Goal: Check status: Check status

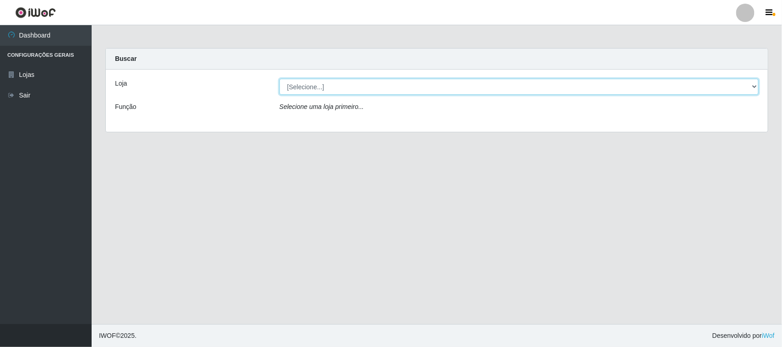
click at [320, 90] on select "[Selecione...] Rede Compras Supermercados - LOJA 1" at bounding box center [519, 87] width 479 height 16
select select "158"
click at [280, 79] on select "[Selecione...] Rede Compras Supermercados - LOJA 1" at bounding box center [519, 87] width 479 height 16
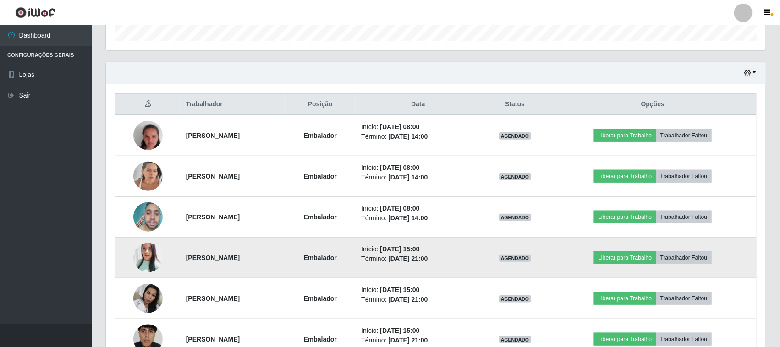
scroll to position [344, 0]
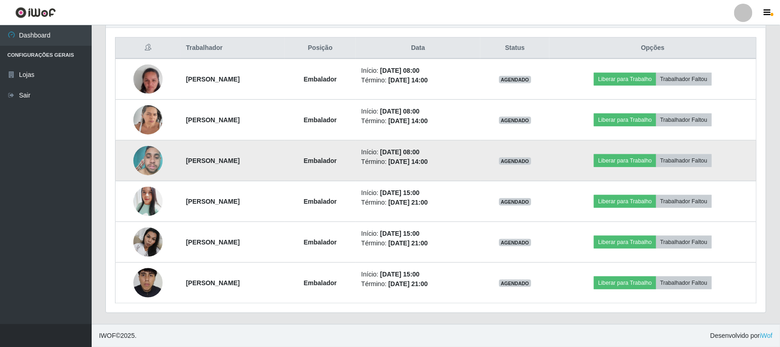
click at [136, 164] on img at bounding box center [147, 161] width 29 height 39
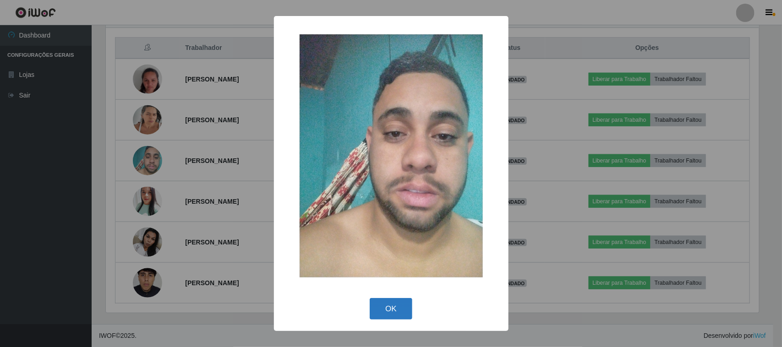
click at [397, 308] on button "OK" at bounding box center [391, 309] width 43 height 22
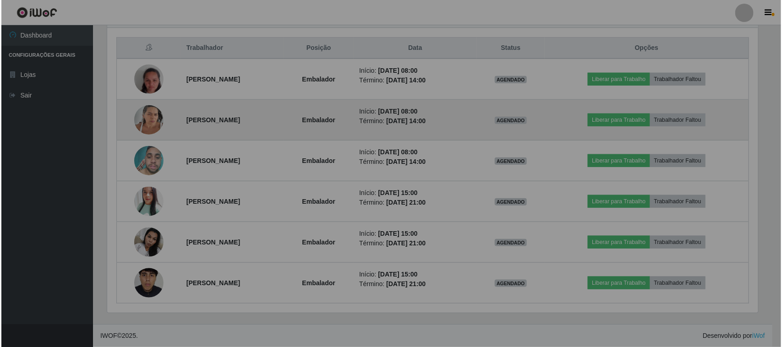
scroll to position [191, 660]
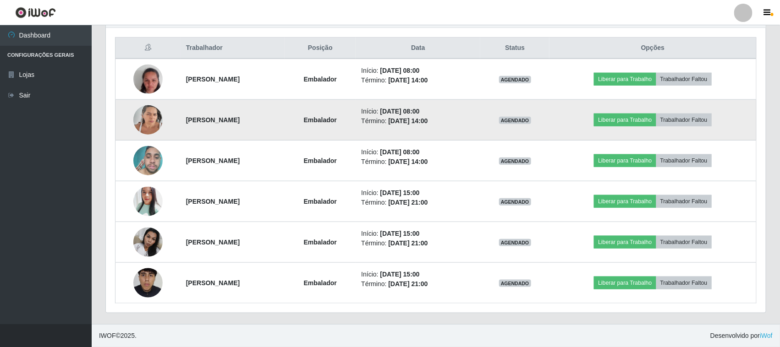
click at [143, 120] on img at bounding box center [147, 119] width 29 height 39
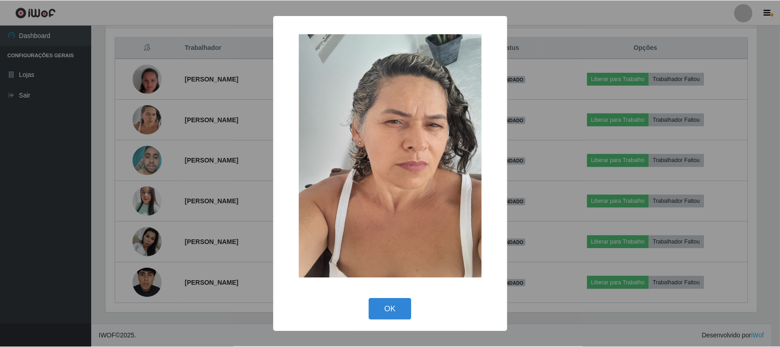
scroll to position [191, 654]
click at [393, 306] on button "OK" at bounding box center [391, 310] width 43 height 22
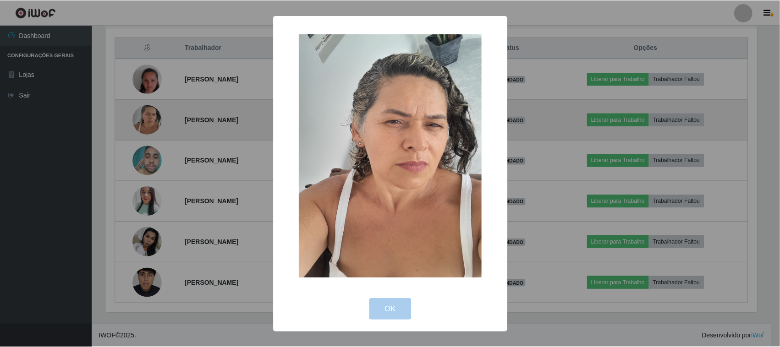
scroll to position [191, 660]
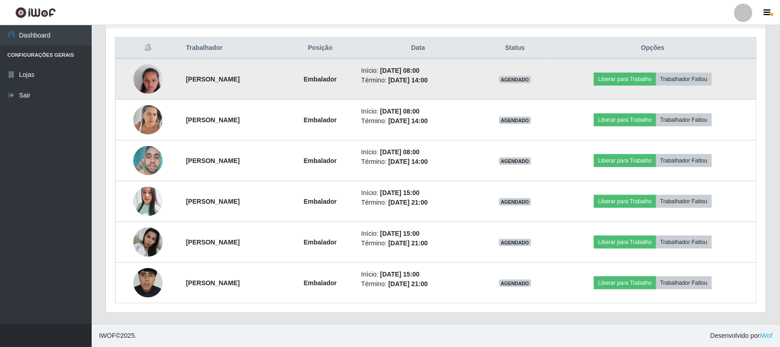
click at [145, 81] on img at bounding box center [147, 79] width 29 height 59
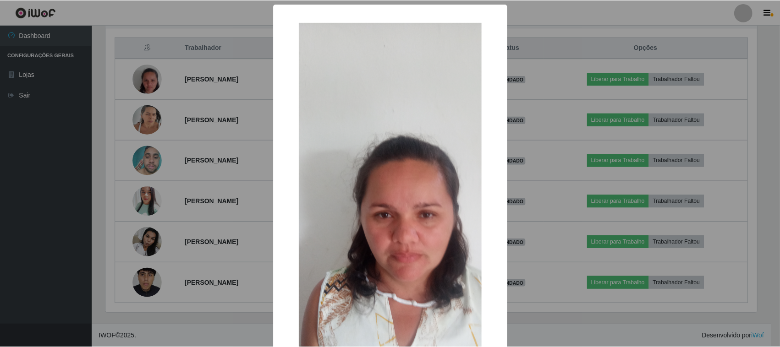
scroll to position [99, 0]
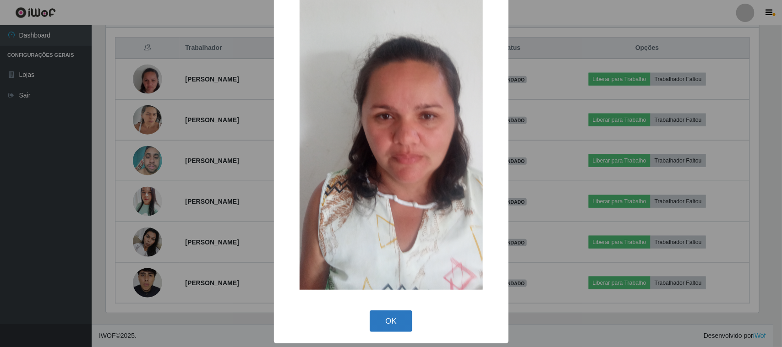
drag, startPoint x: 384, startPoint y: 325, endPoint x: 385, endPoint y: 321, distance: 4.8
click at [384, 324] on button "OK" at bounding box center [391, 322] width 43 height 22
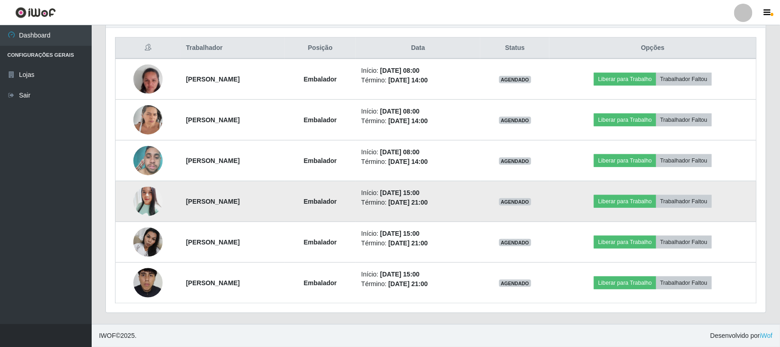
scroll to position [229, 0]
